Goal: Check status: Check status

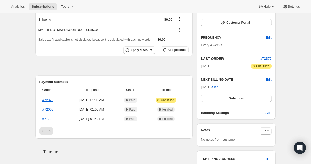
scroll to position [73, 0]
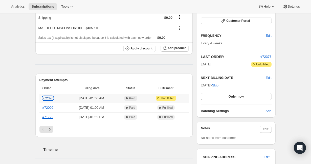
click at [45, 98] on link "#72376" at bounding box center [48, 98] width 11 height 4
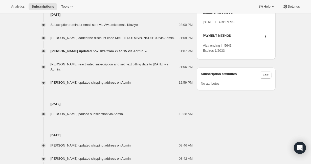
scroll to position [0, 0]
